Goal: Task Accomplishment & Management: Use online tool/utility

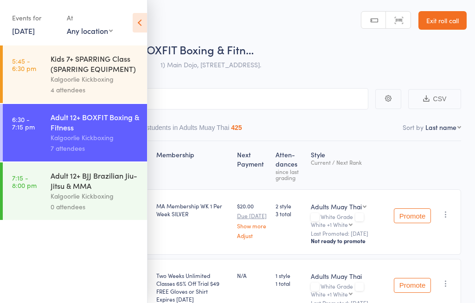
click at [27, 29] on link "12 Aug, 2025" at bounding box center [23, 31] width 23 height 10
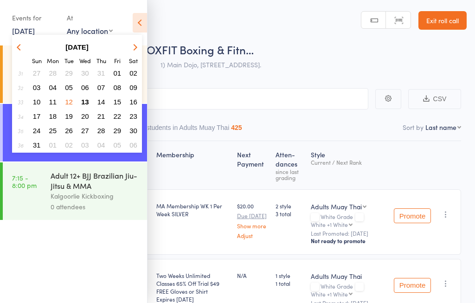
click at [79, 101] on button "13" at bounding box center [85, 102] width 14 height 13
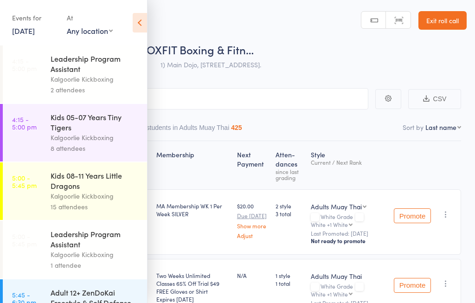
click at [135, 23] on icon at bounding box center [140, 22] width 14 height 19
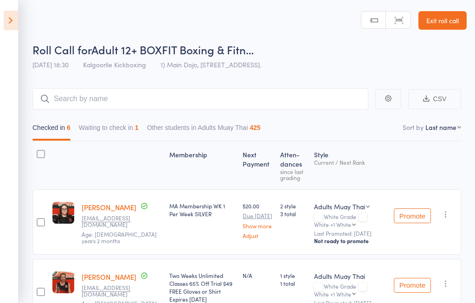
click at [4, 22] on icon at bounding box center [11, 20] width 14 height 19
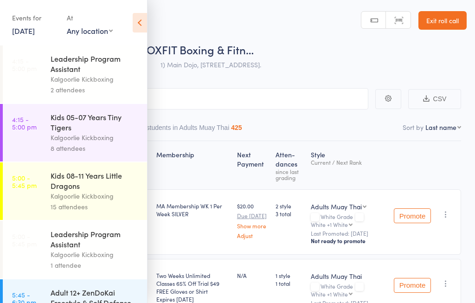
click at [58, 136] on div "Kalgoorlie Kickboxing" at bounding box center [95, 137] width 89 height 11
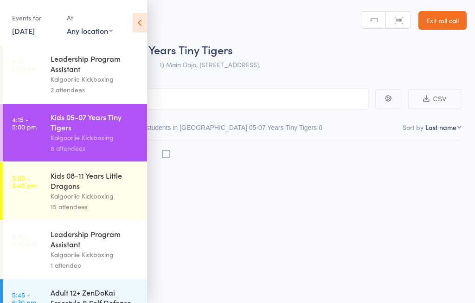
click at [137, 21] on icon at bounding box center [140, 22] width 14 height 19
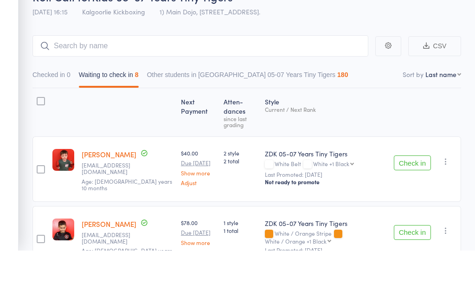
click at [399, 42] on div "Roll Call for Kids 05-07 Years Tiny Tigers 13 Aug 16:15 Kalgoorlie Kickboxing 1…" at bounding box center [249, 58] width 434 height 32
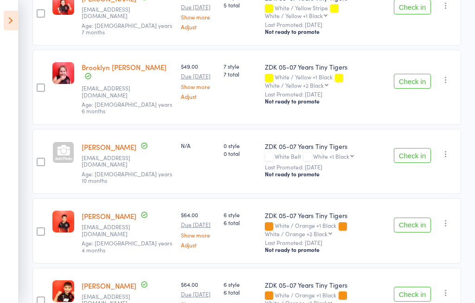
scroll to position [333, 0]
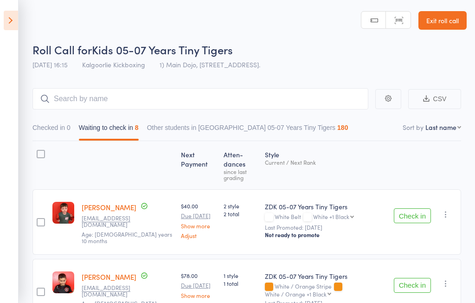
click at [10, 26] on icon at bounding box center [11, 20] width 14 height 19
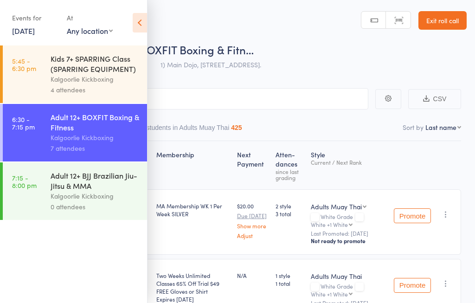
click at [35, 36] on link "12 Aug, 2025" at bounding box center [23, 31] width 23 height 10
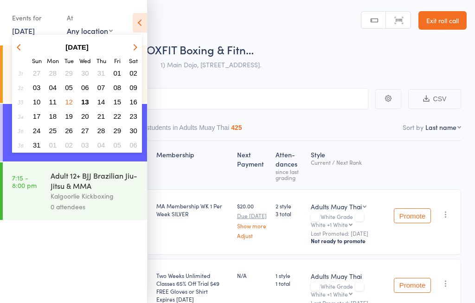
click at [82, 102] on span "13" at bounding box center [85, 102] width 8 height 8
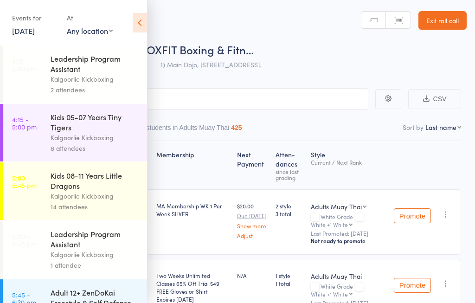
click at [142, 18] on icon at bounding box center [140, 22] width 14 height 19
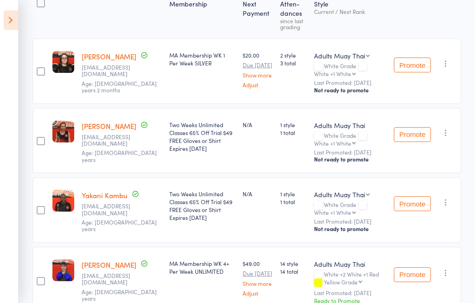
scroll to position [147, 0]
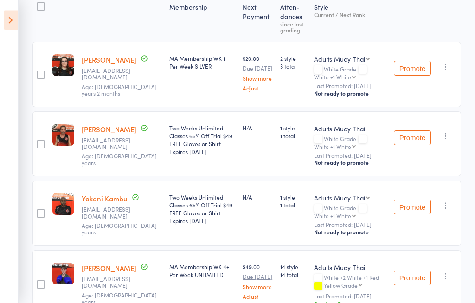
click at [9, 18] on icon at bounding box center [11, 20] width 14 height 19
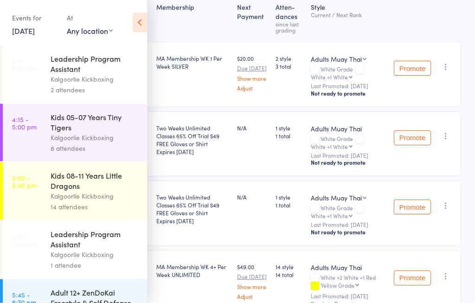
scroll to position [148, 0]
click at [76, 139] on div "Kalgoorlie Kickboxing" at bounding box center [95, 137] width 89 height 11
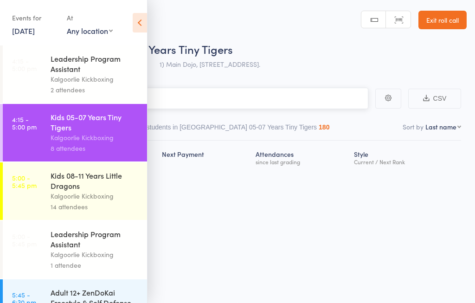
scroll to position [0, 0]
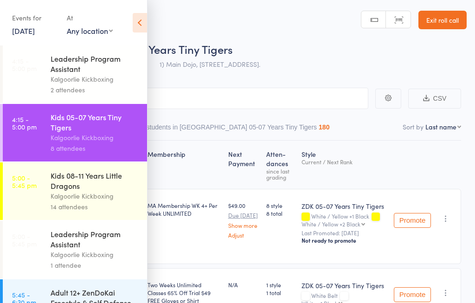
click at [141, 17] on icon at bounding box center [140, 22] width 14 height 19
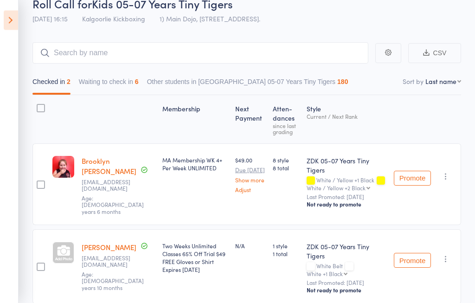
scroll to position [49, 0]
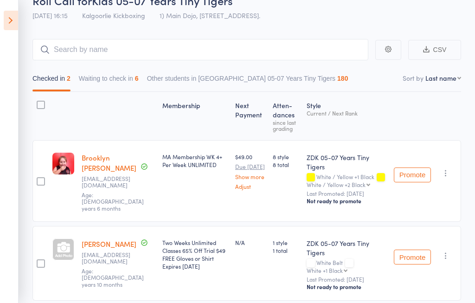
click at [6, 12] on icon at bounding box center [11, 20] width 14 height 19
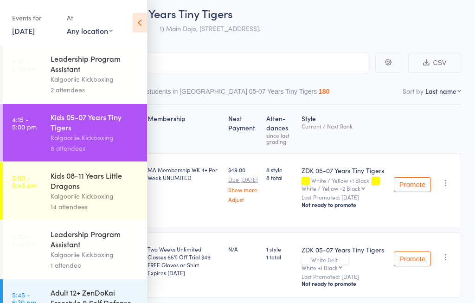
click at [47, 190] on link "5:00 - 5:45 pm Kids 08-11 Years Little Dragons Kalgoorlie Kickboxing 14 attende…" at bounding box center [75, 191] width 144 height 58
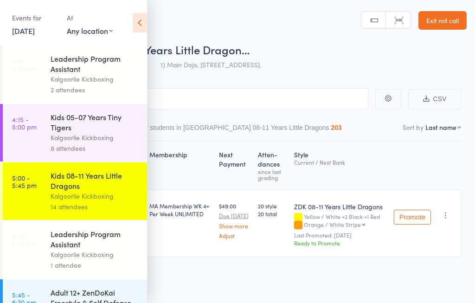
click at [141, 26] on icon at bounding box center [140, 22] width 14 height 19
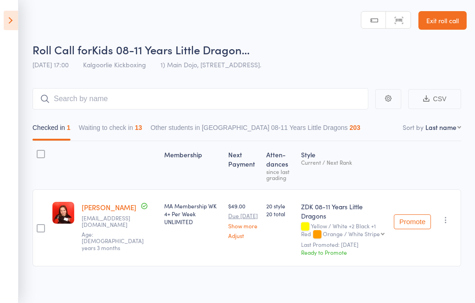
scroll to position [1, 0]
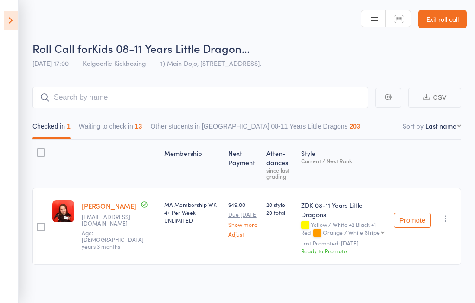
click at [105, 114] on div "Checked in 1 Waiting to check in 13 Other students in ZDK 08-11 Years Little Dr…" at bounding box center [246, 124] width 429 height 32
click at [119, 122] on button "Waiting to check in 13" at bounding box center [111, 128] width 64 height 21
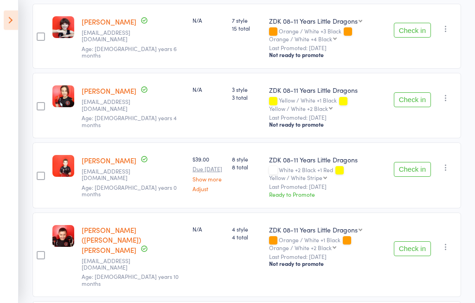
click at [409, 23] on button "Check in" at bounding box center [412, 30] width 37 height 15
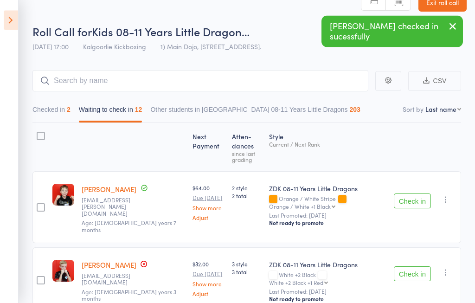
scroll to position [0, 0]
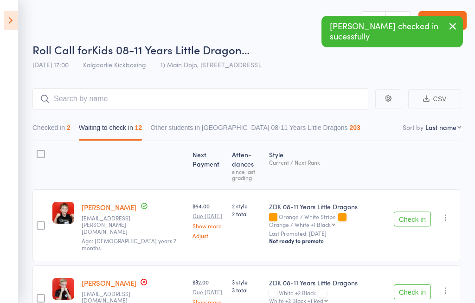
click at [58, 125] on button "Checked in 2" at bounding box center [51, 129] width 38 height 21
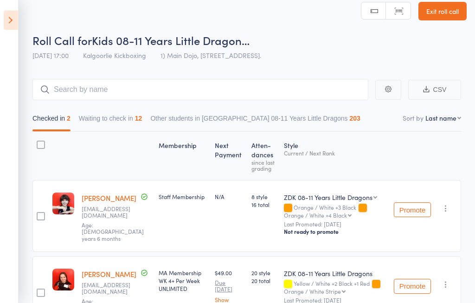
scroll to position [10, 0]
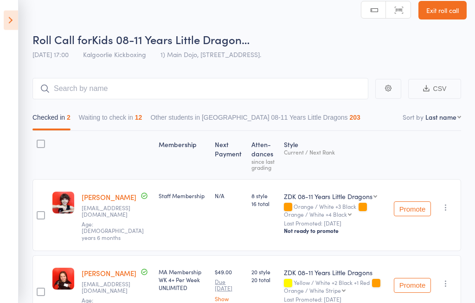
click at [105, 116] on button "Waiting to check in 12" at bounding box center [111, 119] width 64 height 21
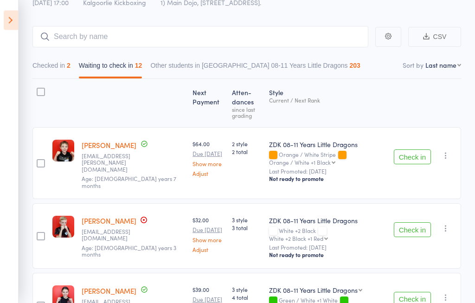
scroll to position [0, 0]
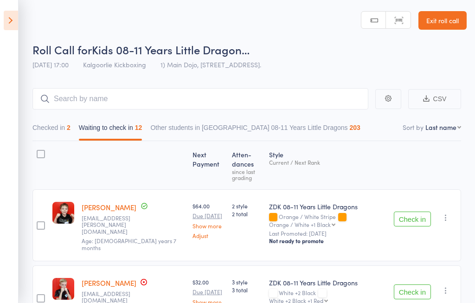
click at [53, 125] on button "Checked in 2" at bounding box center [51, 129] width 38 height 21
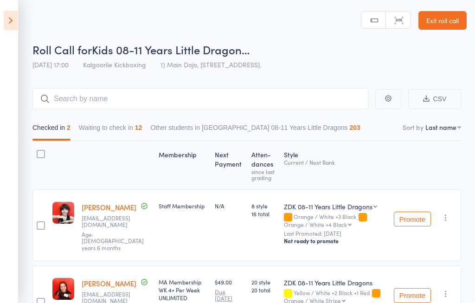
scroll to position [36, 0]
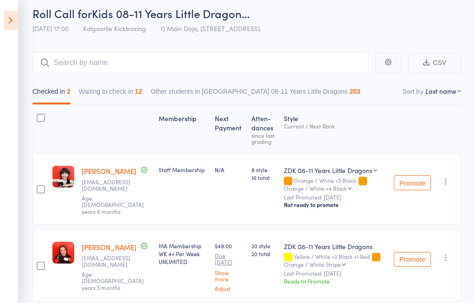
click at [2, 28] on aside "Events for 13 Aug, 2025 13 Aug, 2025 August 2025 Sun Mon Tue Wed Thu Fri Sat 31…" at bounding box center [9, 151] width 19 height 303
click at [10, 25] on icon at bounding box center [11, 20] width 14 height 19
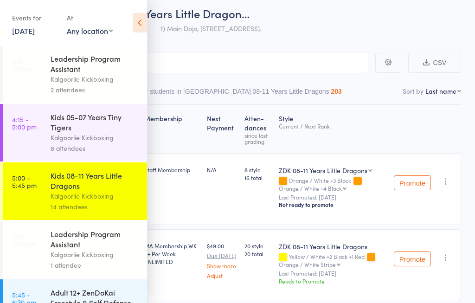
scroll to position [0, 0]
click at [90, 35] on select "Any location DT2 Arboretum, Hawkins Street DT4 Clients Home KB1 Goldfields Oasi…" at bounding box center [90, 31] width 46 height 10
click at [84, 65] on div "Leadership Program Assistant" at bounding box center [95, 63] width 89 height 20
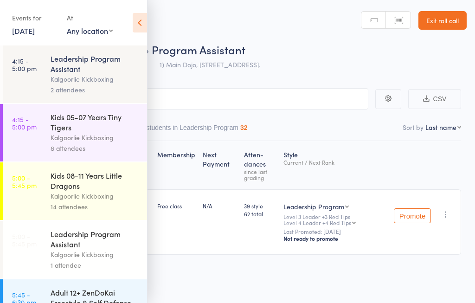
click at [141, 17] on icon at bounding box center [140, 22] width 14 height 19
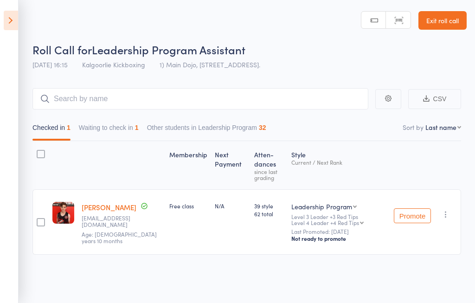
click at [135, 127] on button "Waiting to check in 1" at bounding box center [109, 129] width 60 height 21
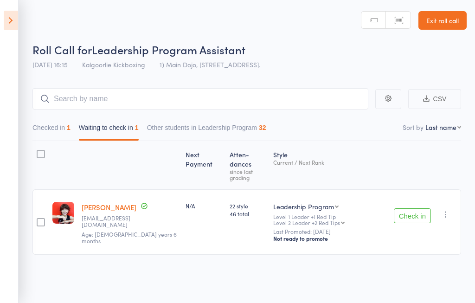
click at [404, 208] on button "Check in" at bounding box center [412, 215] width 37 height 15
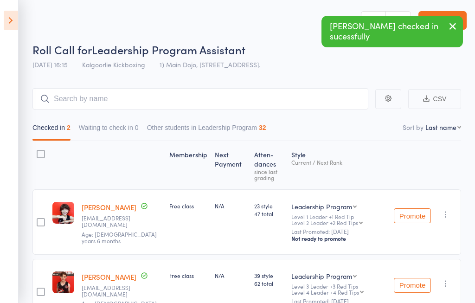
click at [15, 13] on icon at bounding box center [11, 20] width 14 height 19
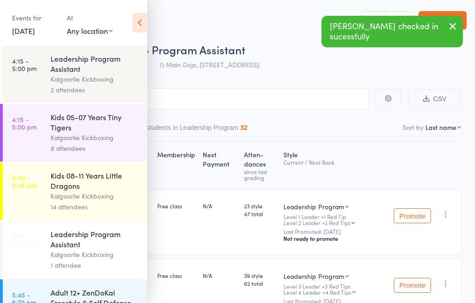
click at [85, 187] on div "Kids 08-11 Years Little Dragons" at bounding box center [95, 180] width 89 height 20
click at [87, 114] on div "Kids 05-07 Years Tiny Tigers" at bounding box center [95, 122] width 89 height 20
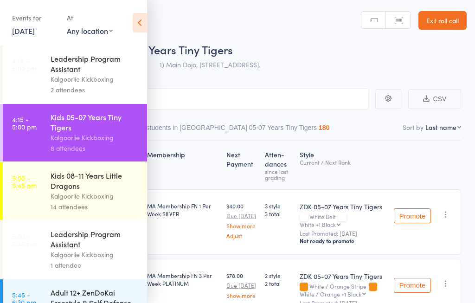
click at [133, 24] on icon at bounding box center [140, 22] width 14 height 19
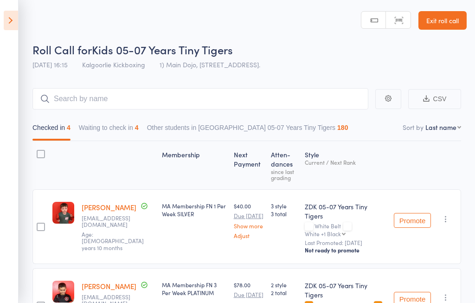
click at [121, 125] on button "Waiting to check in 4" at bounding box center [109, 129] width 60 height 21
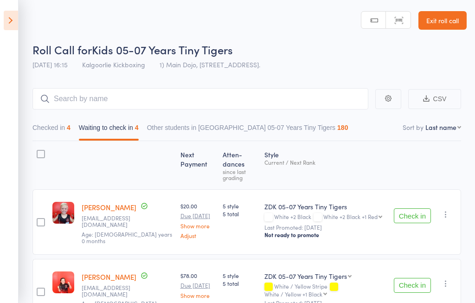
scroll to position [13, 0]
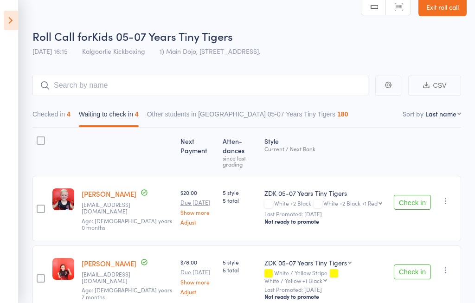
click at [7, 0] on html "Micah Marwick checked in sucessfully Roll Call for Kids 05-07 Years Tiny Tigers…" at bounding box center [237, 138] width 475 height 303
click at [48, 122] on button "Checked in 4" at bounding box center [51, 116] width 38 height 21
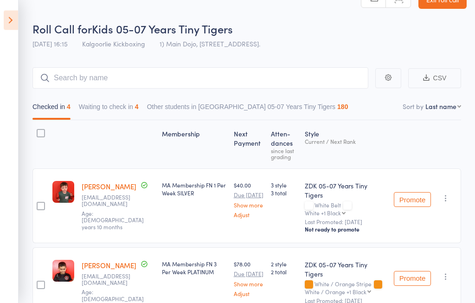
scroll to position [0, 0]
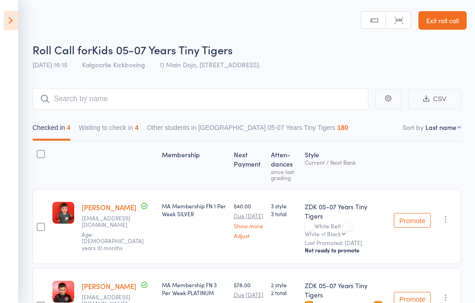
click at [10, 15] on icon at bounding box center [11, 20] width 14 height 19
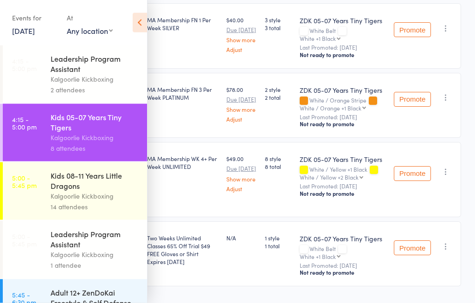
scroll to position [189, 0]
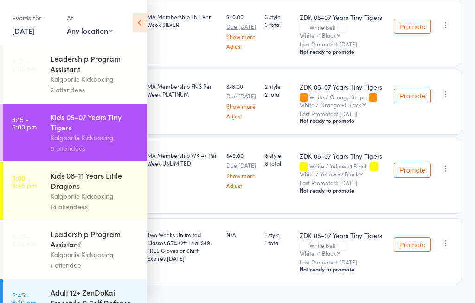
click at [133, 26] on icon at bounding box center [140, 22] width 14 height 19
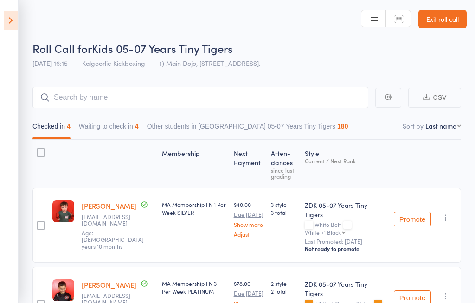
scroll to position [0, 0]
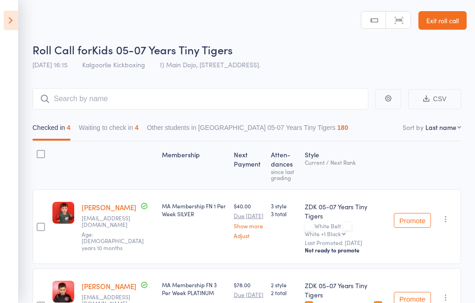
click at [7, 22] on icon at bounding box center [11, 20] width 14 height 19
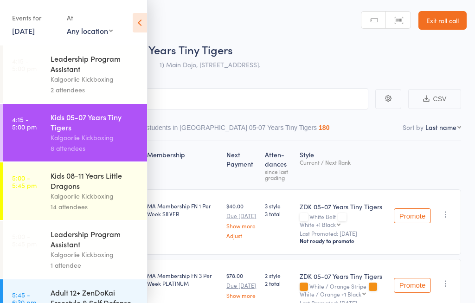
click at [102, 220] on div "Kids 08-11 Years Little Dragons Kalgoorlie Kickboxing 14 attendees" at bounding box center [99, 191] width 96 height 58
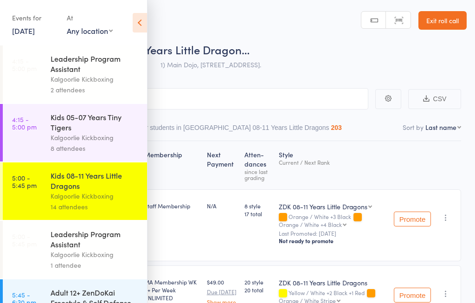
click at [135, 21] on icon at bounding box center [140, 22] width 14 height 19
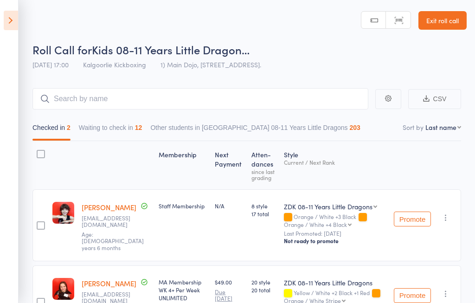
click at [4, 18] on icon at bounding box center [11, 20] width 14 height 19
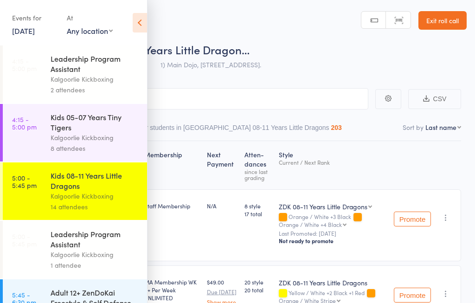
scroll to position [0, 0]
click at [103, 129] on div "Kids 05-07 Years Tiny Tigers" at bounding box center [95, 122] width 89 height 20
click at [135, 23] on icon at bounding box center [140, 22] width 14 height 19
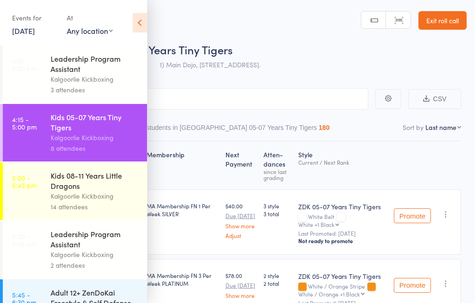
click at [138, 16] on icon at bounding box center [140, 22] width 14 height 19
click at [135, 18] on icon at bounding box center [140, 22] width 14 height 19
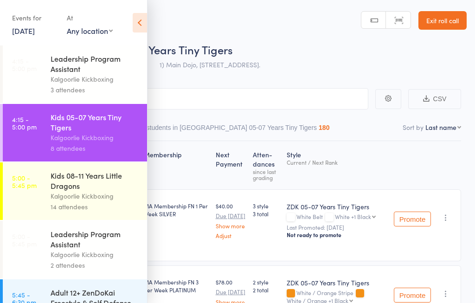
click at [139, 17] on icon at bounding box center [140, 22] width 14 height 19
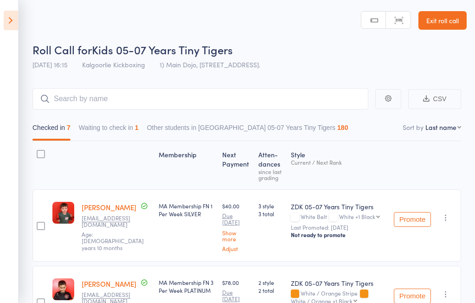
click at [10, 19] on icon at bounding box center [11, 20] width 14 height 19
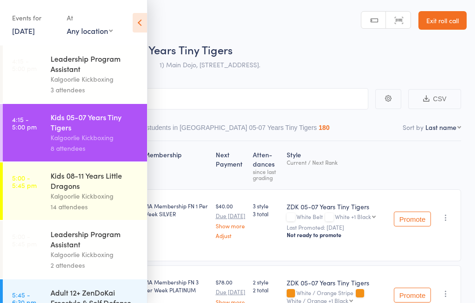
click at [41, 137] on link "4:15 - 5:00 pm Kids 05-07 Years Tiny Tigers Kalgoorlie Kickboxing 8 attendees" at bounding box center [75, 133] width 144 height 58
click at [96, 138] on div "Kalgoorlie Kickboxing" at bounding box center [95, 137] width 89 height 11
click at [146, 22] on icon at bounding box center [140, 22] width 14 height 19
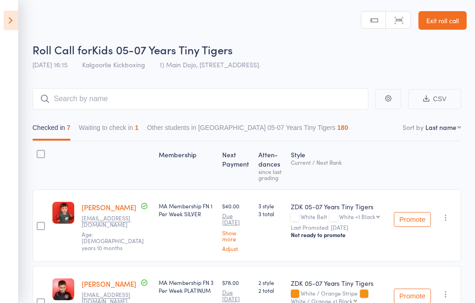
click at [7, 23] on icon at bounding box center [11, 20] width 14 height 19
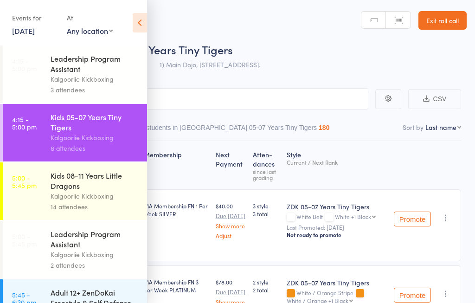
click at [45, 136] on link "4:15 - 5:00 pm Kids 05-07 Years Tiny Tigers Kalgoorlie Kickboxing 8 attendees" at bounding box center [75, 133] width 144 height 58
click at [142, 20] on icon at bounding box center [140, 22] width 14 height 19
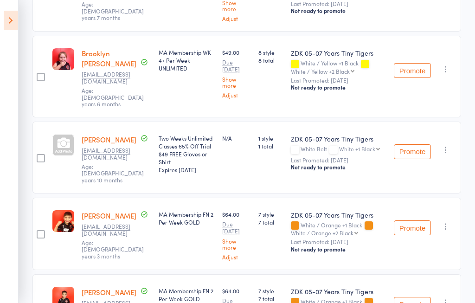
scroll to position [341, 0]
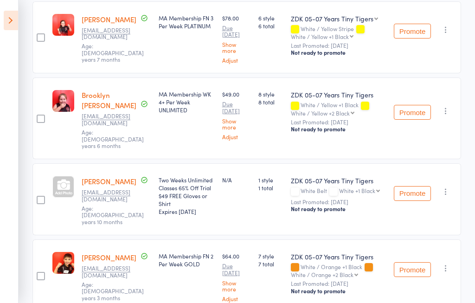
click at [66, 188] on div at bounding box center [63, 187] width 22 height 22
click at [5, 14] on icon at bounding box center [11, 20] width 14 height 19
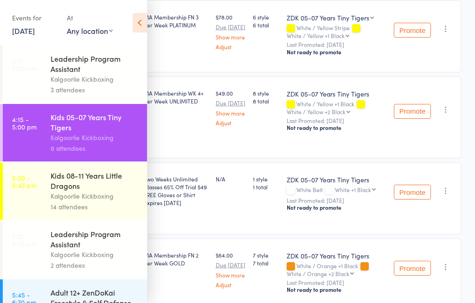
click at [103, 187] on div "Kids 08-11 Years Little Dragons" at bounding box center [95, 180] width 89 height 20
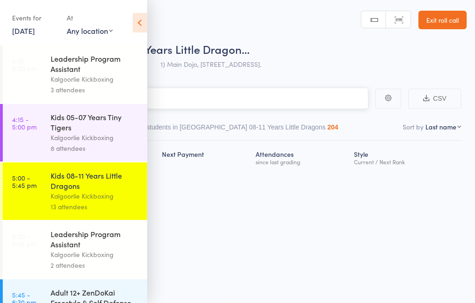
scroll to position [0, 0]
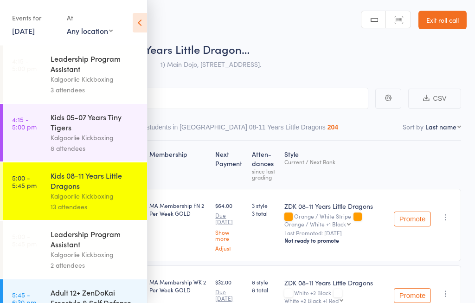
click at [146, 17] on icon at bounding box center [140, 22] width 14 height 19
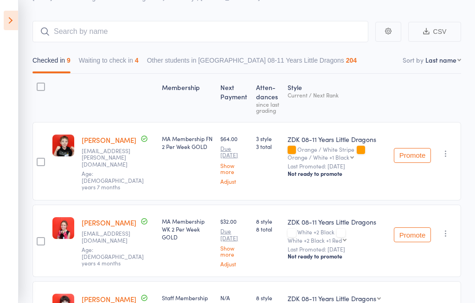
scroll to position [0, 0]
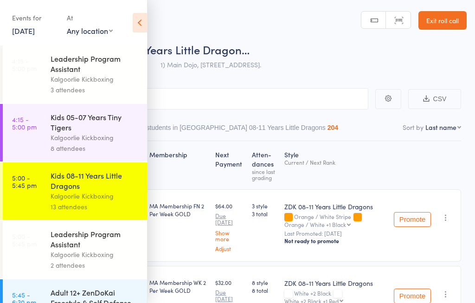
click at [137, 19] on icon at bounding box center [140, 22] width 14 height 19
click at [143, 16] on icon at bounding box center [140, 22] width 14 height 19
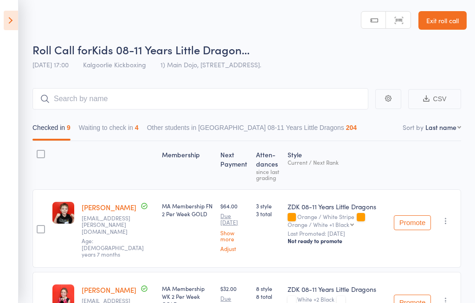
click at [331, 296] on div "White +2 Black White +2 Black +1 Red White +2 Black +1 Red Yellow / White Strip…" at bounding box center [337, 303] width 99 height 14
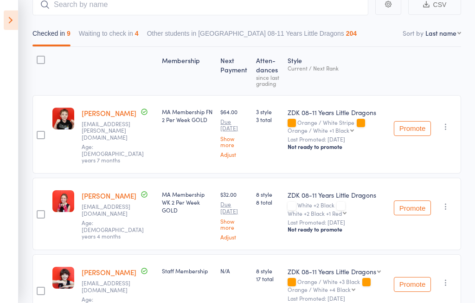
scroll to position [91, 0]
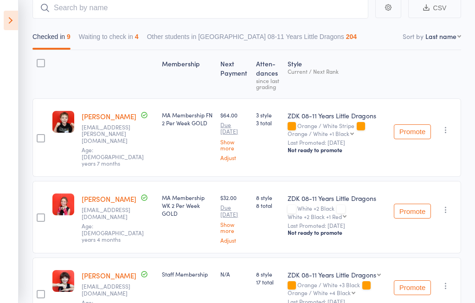
click at [7, 14] on icon at bounding box center [11, 20] width 14 height 19
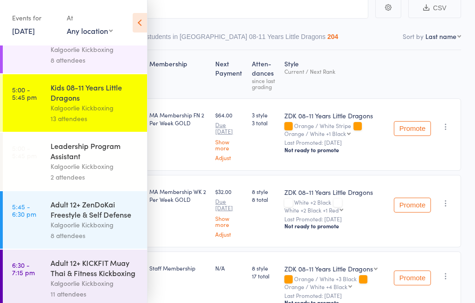
scroll to position [90, 0]
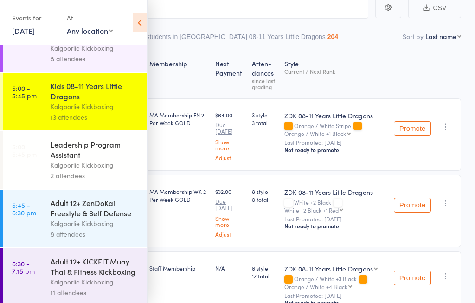
click at [44, 218] on link "5:45 - 6:30 pm Adult 12+ ZenDoKai Freestyle & Self Defense Kalgoorlie Kickboxin…" at bounding box center [75, 219] width 144 height 58
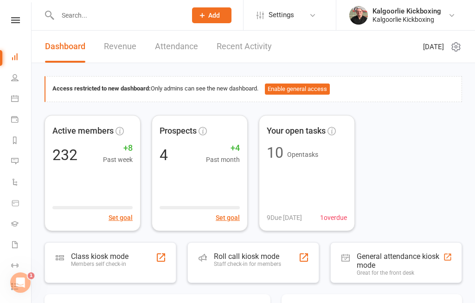
click at [212, 263] on div "Roll call kiosk mode Staff check-in for members" at bounding box center [253, 262] width 132 height 41
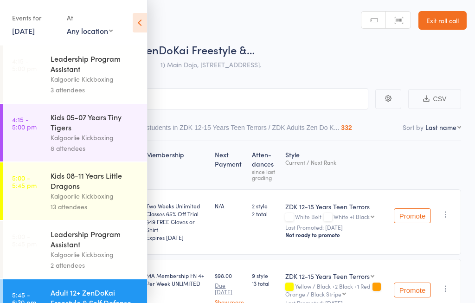
click at [135, 22] on icon at bounding box center [140, 22] width 14 height 19
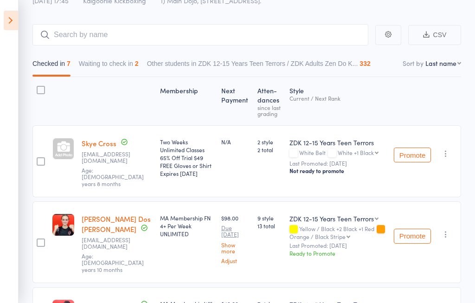
scroll to position [99, 0]
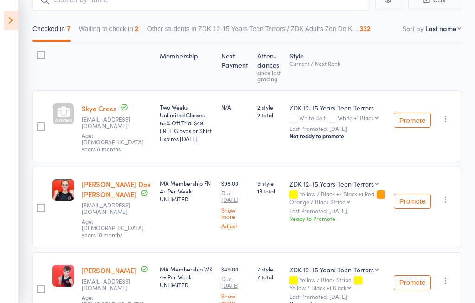
click at [66, 120] on div at bounding box center [63, 114] width 22 height 22
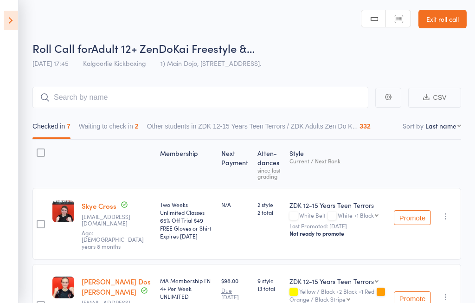
scroll to position [0, 0]
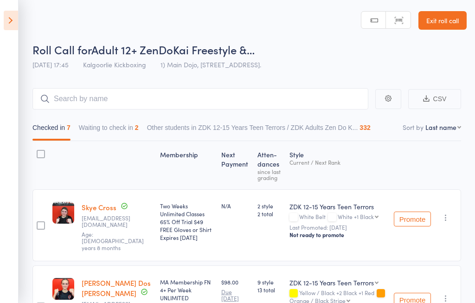
click at [103, 128] on button "Waiting to check in 2" at bounding box center [109, 129] width 60 height 21
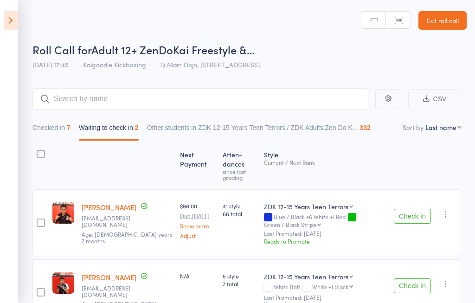
scroll to position [35, 0]
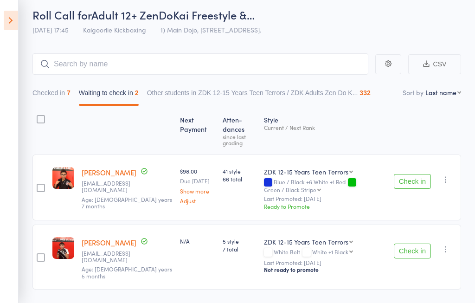
click at [410, 245] on button "Check in" at bounding box center [412, 251] width 37 height 15
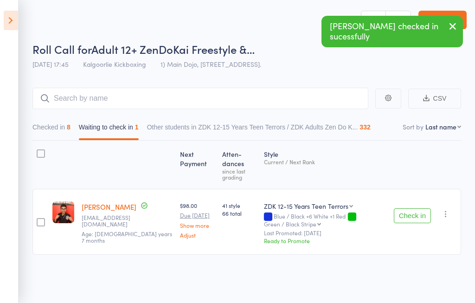
click at [51, 127] on button "Checked in 8" at bounding box center [51, 129] width 38 height 21
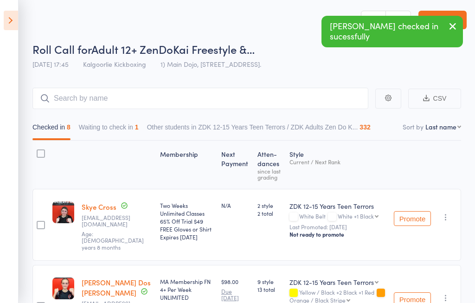
click at [109, 126] on button "Waiting to check in 1" at bounding box center [109, 129] width 60 height 21
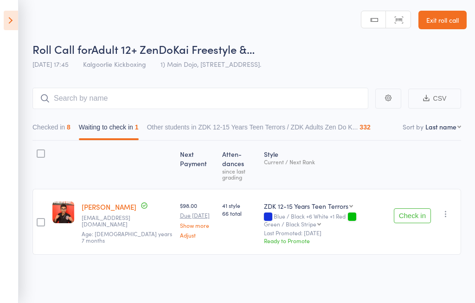
click at [156, 272] on div "Next Payment Atten­dances since last grading Style Current / Next Rank edit Aar…" at bounding box center [246, 218] width 429 height 155
click at [168, 265] on div "Next Payment Atten­dances since last grading Style Current / Next Rank edit Aar…" at bounding box center [246, 218] width 429 height 155
click at [204, 271] on div "Next Payment Atten­dances since last grading Style Current / Next Rank edit Aar…" at bounding box center [246, 218] width 429 height 155
click at [48, 132] on button "Checked in 8" at bounding box center [51, 129] width 38 height 21
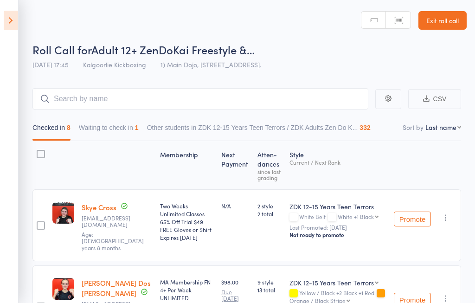
click at [9, 25] on icon at bounding box center [11, 20] width 14 height 19
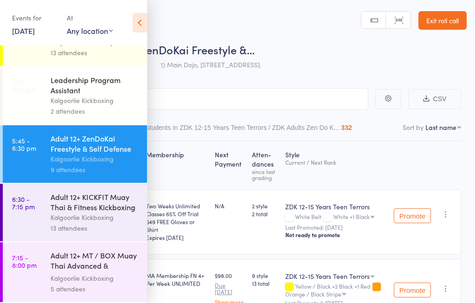
scroll to position [165, 0]
click at [33, 215] on link "6:30 - 7:15 pm Adult 12+ KICKFIT Muay Thai & Fitness Kickboxing Kalgoorlie Kick…" at bounding box center [75, 213] width 144 height 58
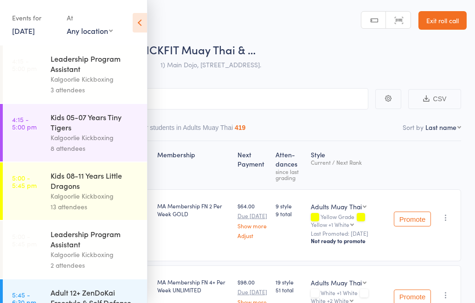
click at [141, 15] on icon at bounding box center [140, 22] width 14 height 19
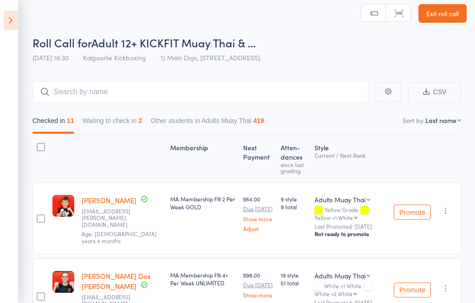
scroll to position [7, 0]
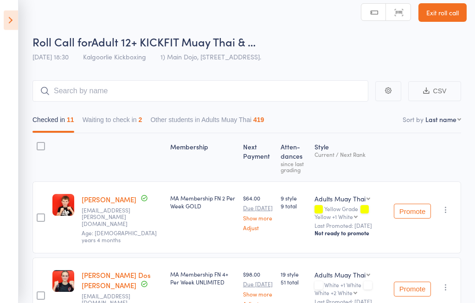
click at [5, 23] on icon at bounding box center [11, 20] width 14 height 19
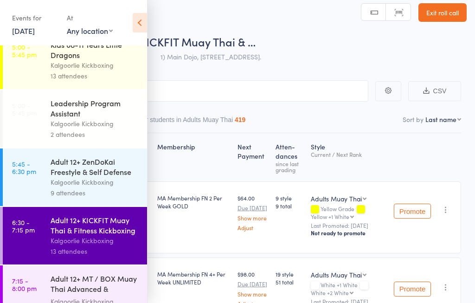
scroll to position [130, 0]
click at [42, 248] on link "6:30 - 7:15 pm Adult 12+ KICKFIT Muay Thai & Fitness Kickboxing Kalgoorlie Kick…" at bounding box center [75, 236] width 144 height 58
click at [46, 249] on link "6:30 - 7:15 pm Adult 12+ KICKFIT Muay Thai & Fitness Kickboxing Kalgoorlie Kick…" at bounding box center [75, 236] width 144 height 58
click at [53, 236] on div "Adult 12+ KICKFIT Muay Thai & Fitness Kickboxing" at bounding box center [95, 225] width 89 height 20
click at [141, 23] on icon at bounding box center [140, 22] width 14 height 19
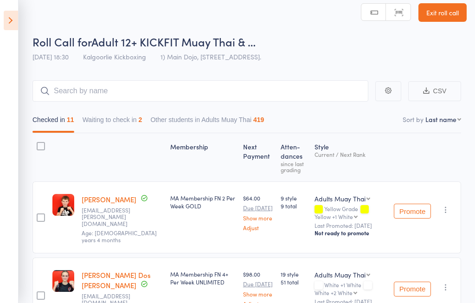
click at [107, 121] on button "Waiting to check in 2" at bounding box center [113, 121] width 60 height 21
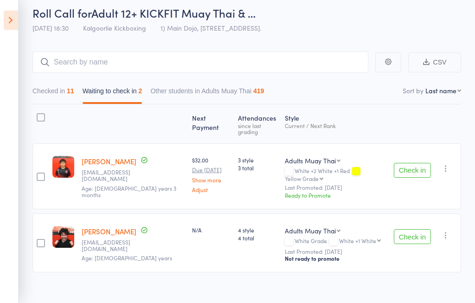
scroll to position [37, 0]
click at [58, 93] on button "Checked in 11" at bounding box center [53, 92] width 42 height 21
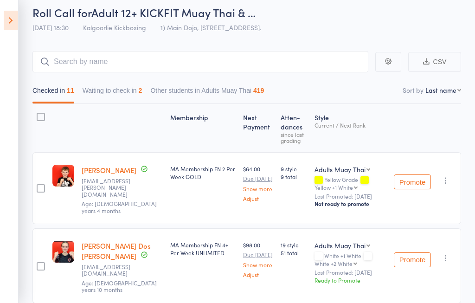
click at [114, 101] on button "Waiting to check in 2" at bounding box center [113, 92] width 60 height 21
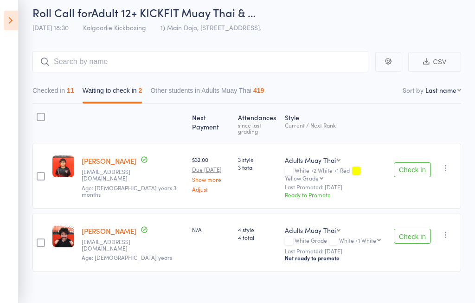
click at [52, 94] on button "Checked in 11" at bounding box center [53, 92] width 42 height 21
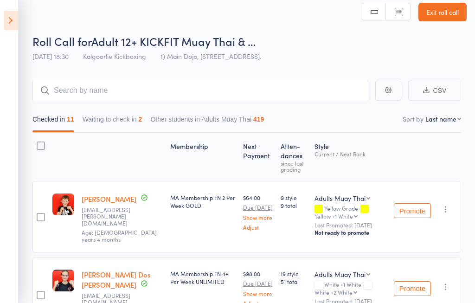
scroll to position [0, 0]
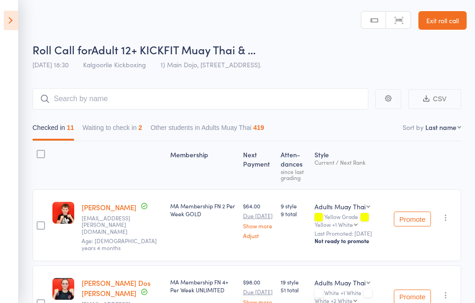
click at [109, 127] on button "Waiting to check in 2" at bounding box center [113, 129] width 60 height 21
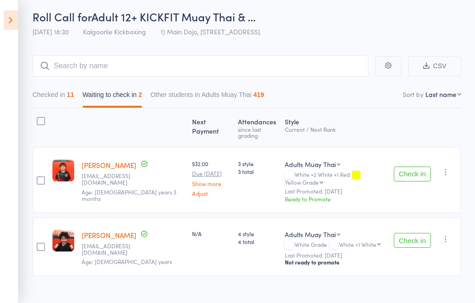
scroll to position [33, 0]
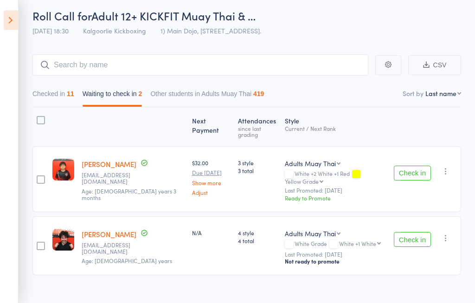
click at [412, 232] on button "Check in" at bounding box center [412, 239] width 37 height 15
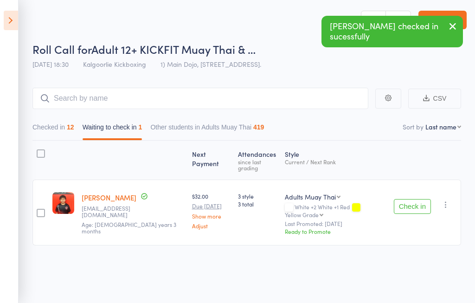
click at [55, 129] on button "Checked in 12" at bounding box center [53, 129] width 42 height 21
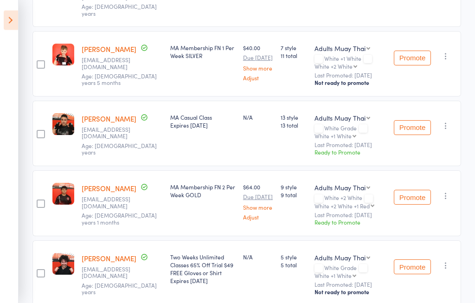
scroll to position [781, 0]
